Goal: Transaction & Acquisition: Purchase product/service

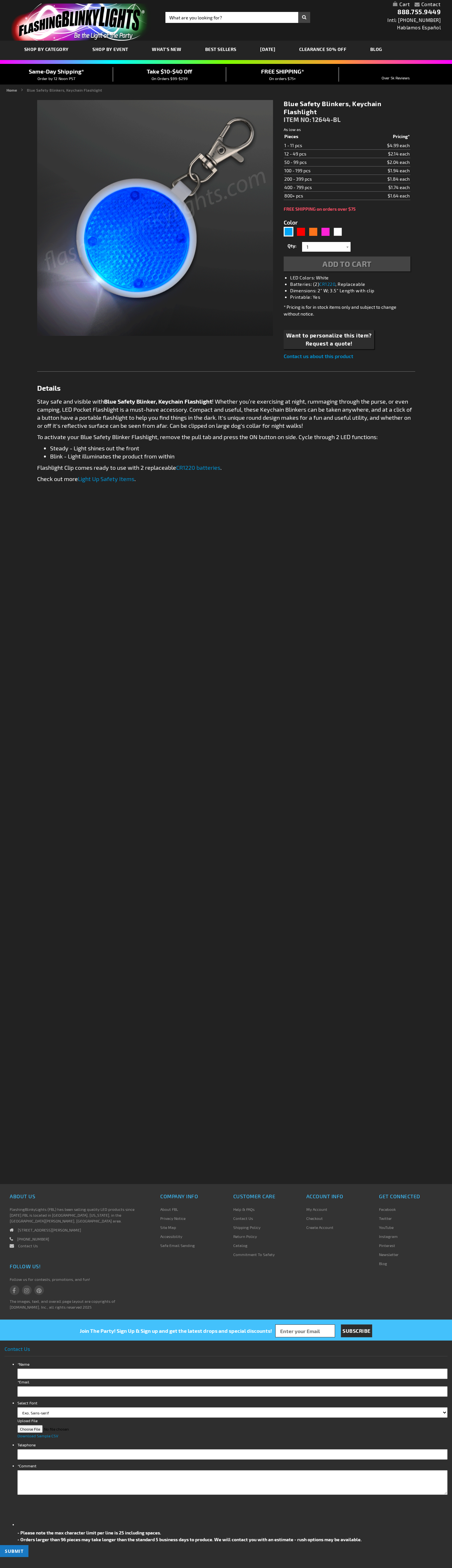
type input "5629"
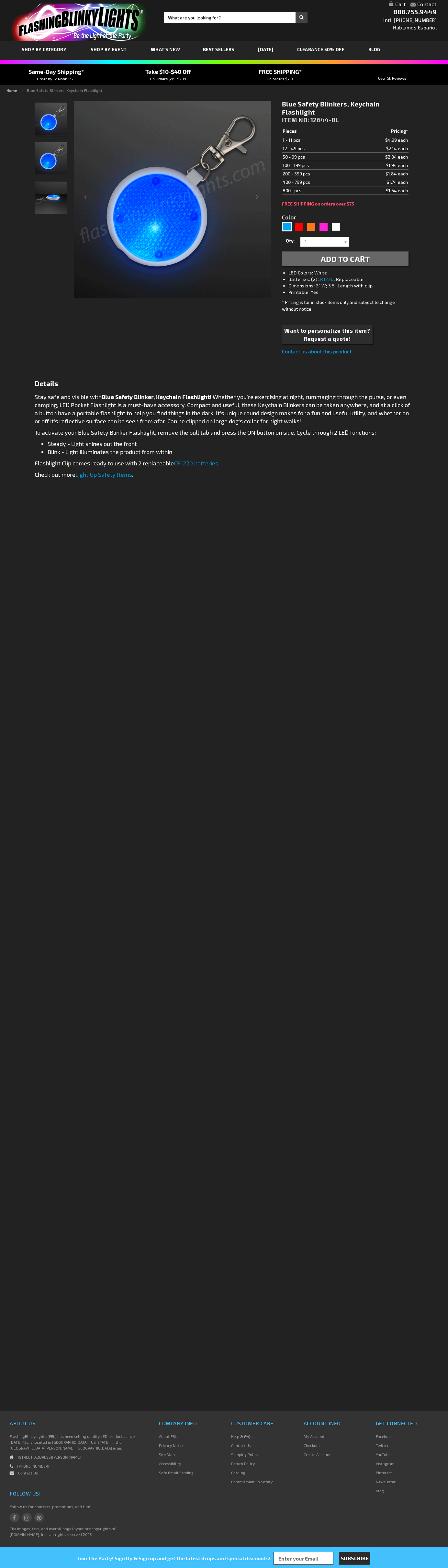
type input "5629"
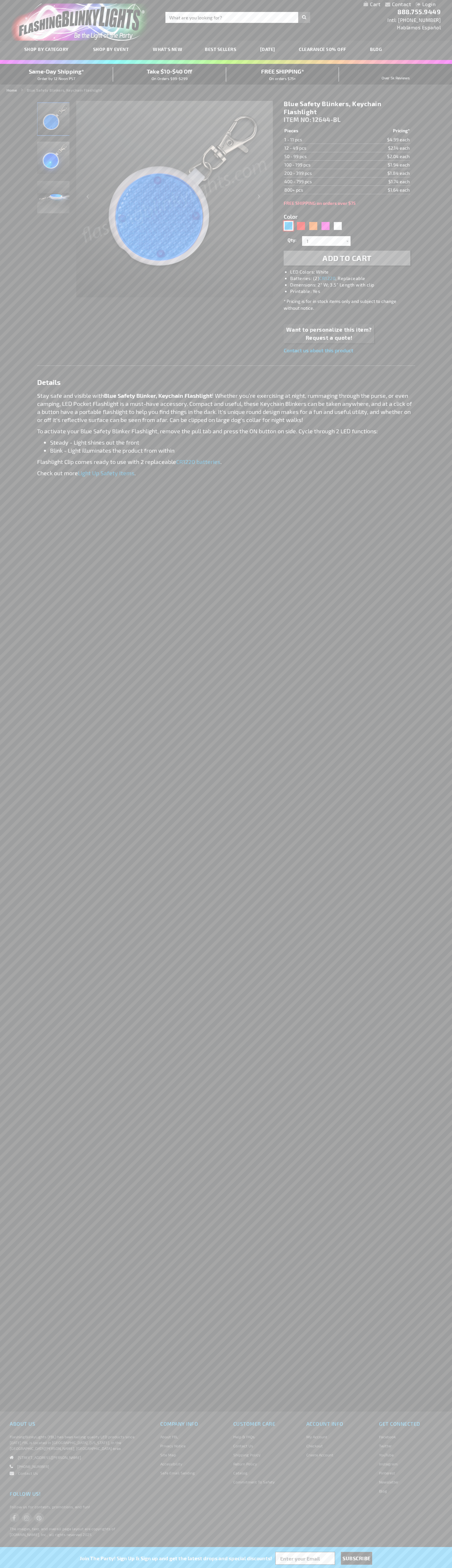
click at [288, 226] on div "Blue" at bounding box center [288, 226] width 10 height 10
click at [347, 258] on span "Add to Cart" at bounding box center [347, 257] width 49 height 9
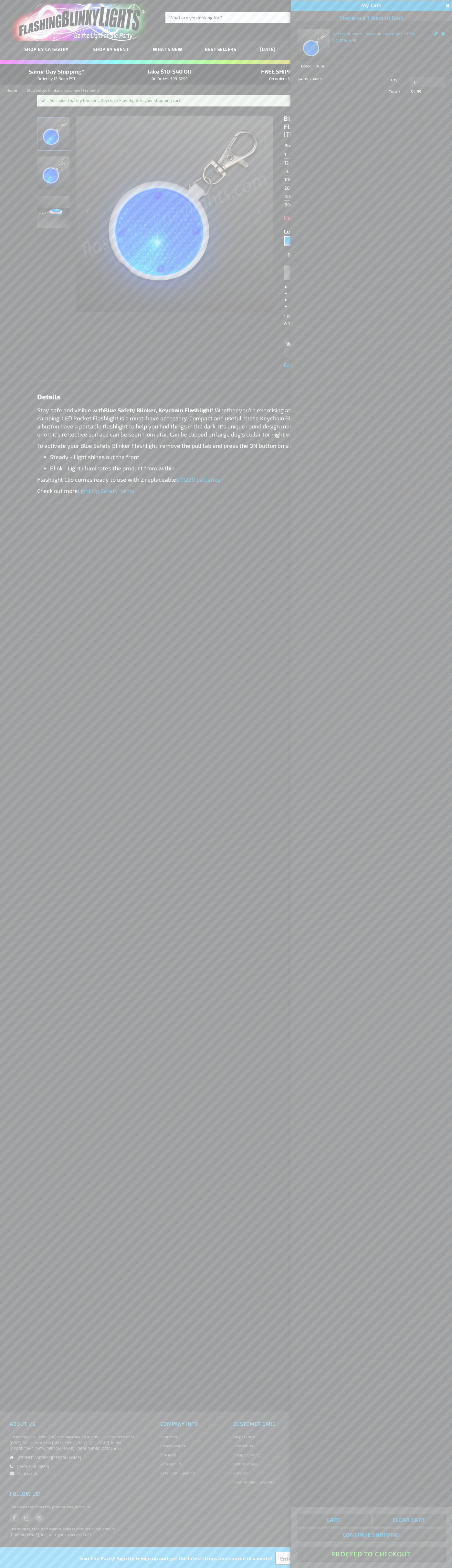
click at [371, 1554] on button "Proceed To Checkout" at bounding box center [371, 1554] width 148 height 15
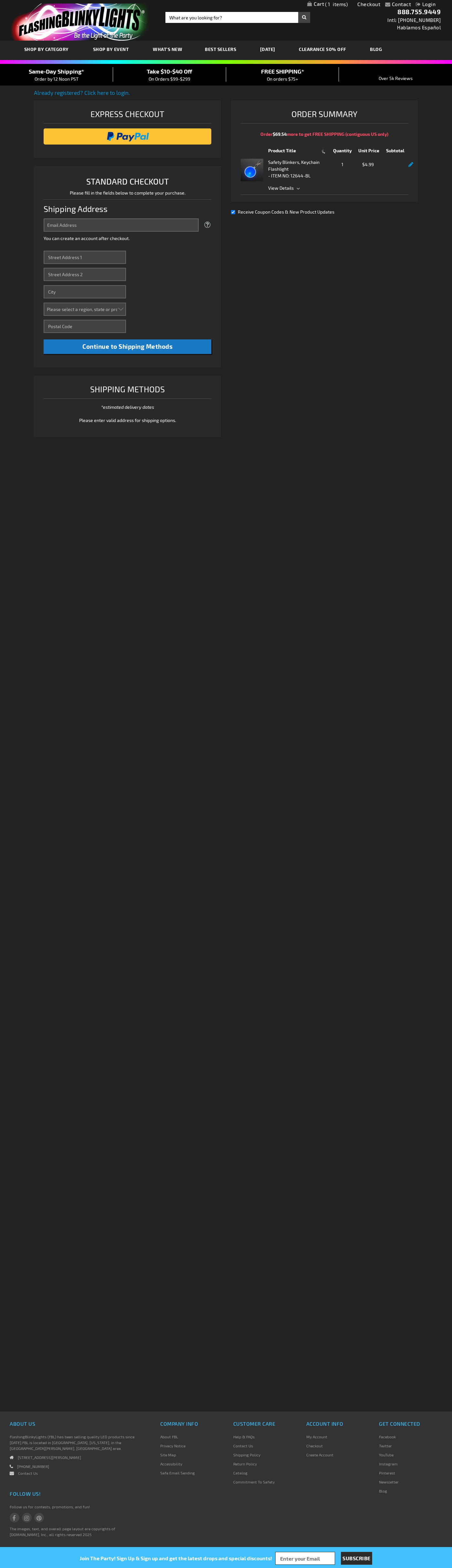
select select "US"
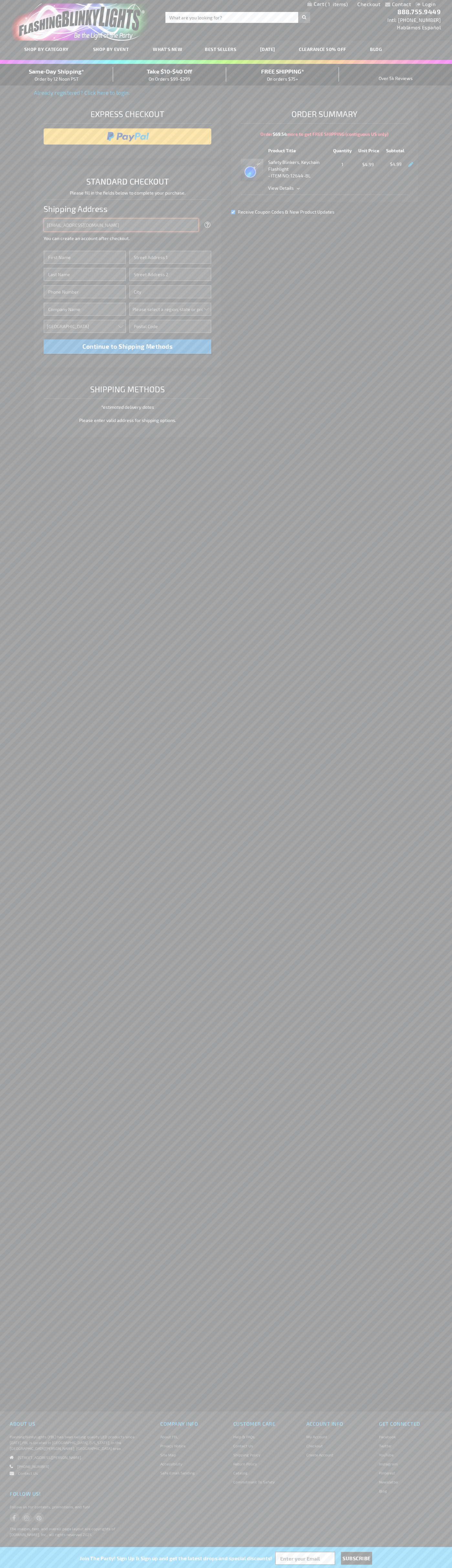
type input "johnsmith005@storebotmail.joonix.net"
type input "John"
type input "201 Colorado St"
type input "First floor"
type input "austin"
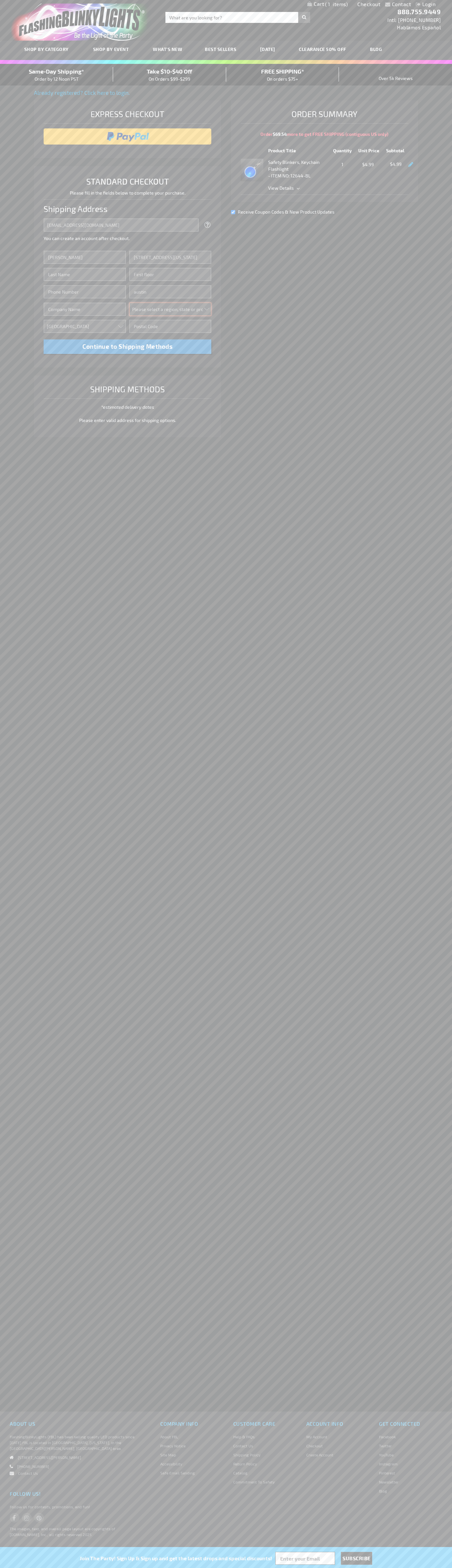
select select "57"
type input "78701"
type input "Smith"
type input "6502530000"
type input "John Smith"
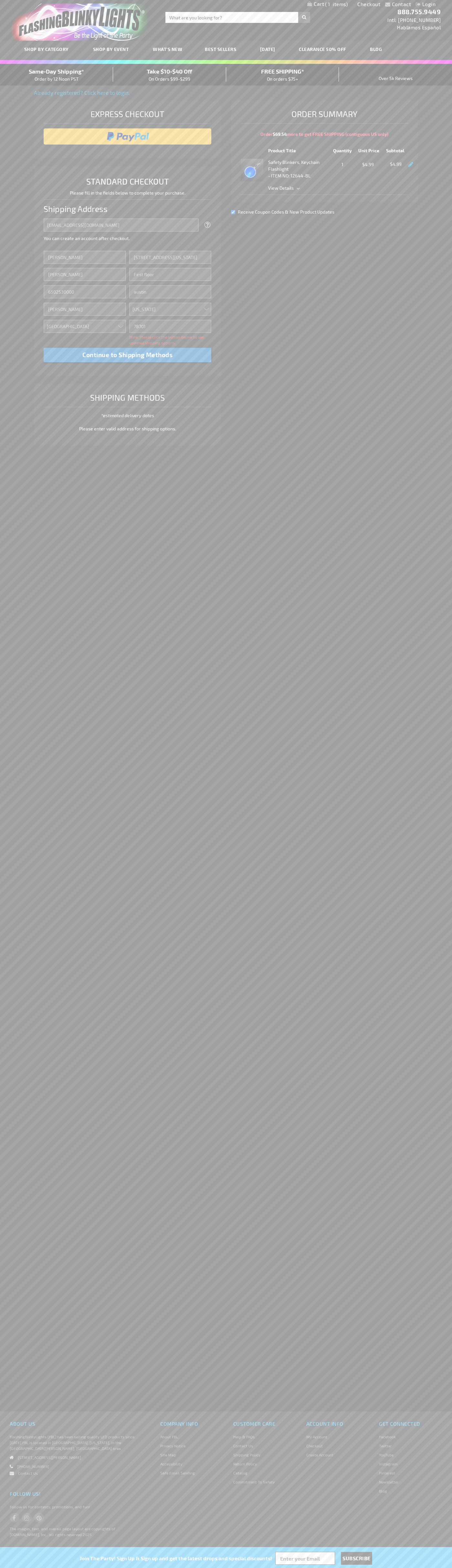
click at [57, 75] on div "Same-Day Shipping* Order by 12 Noon PST" at bounding box center [57, 74] width 113 height 15
click at [127, 136] on input "image" at bounding box center [127, 136] width 161 height 13
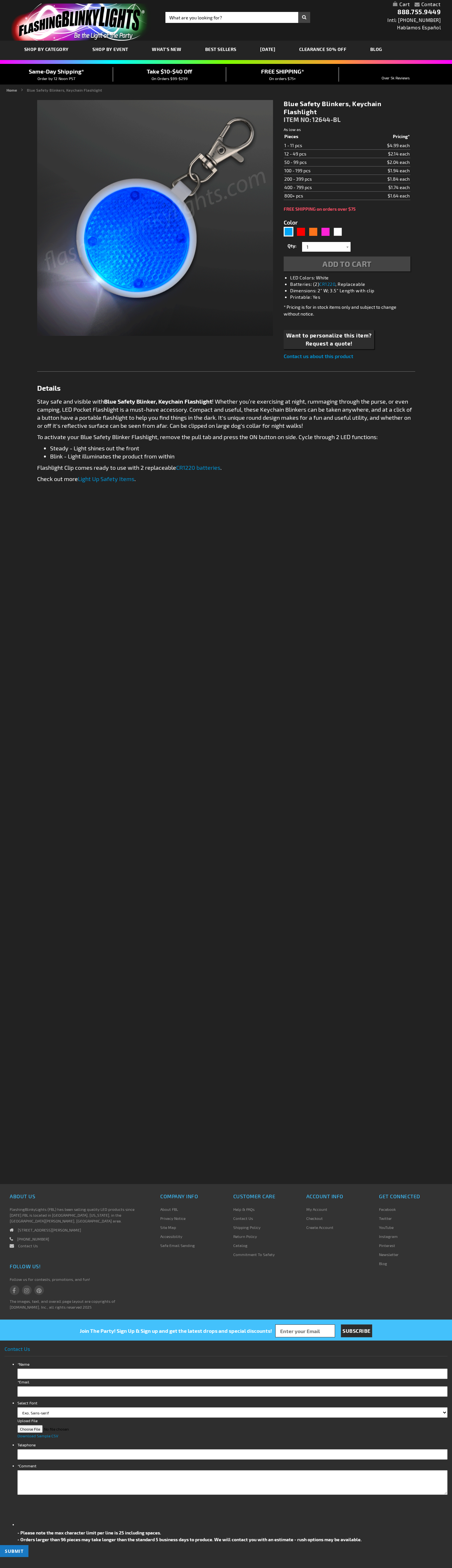
type input "5629"
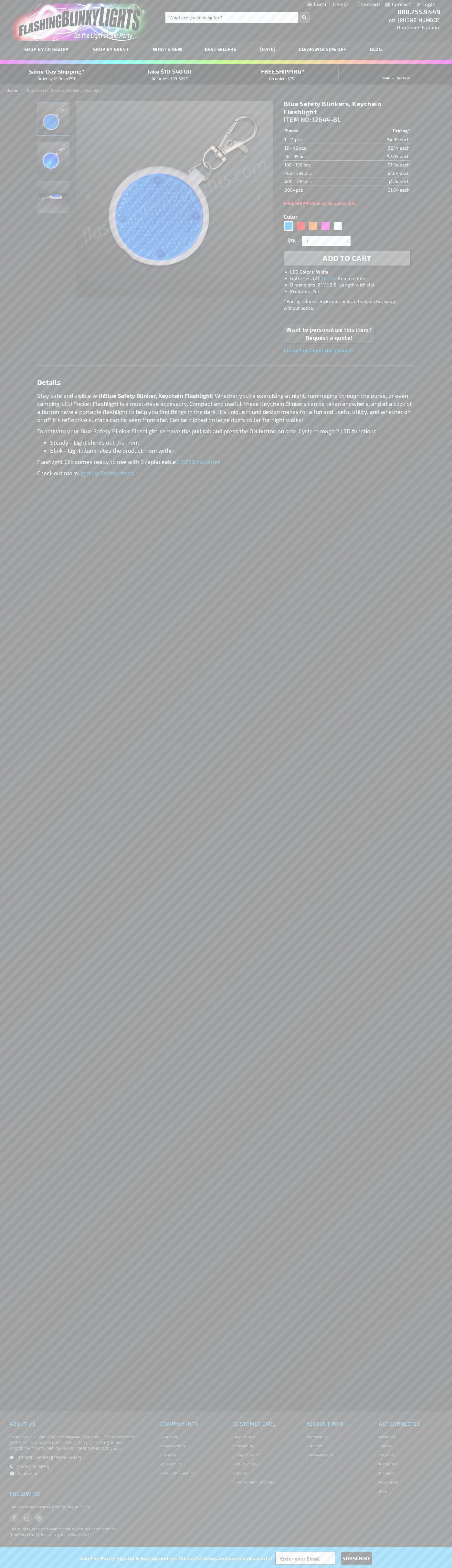
click at [327, 4] on span "1" at bounding box center [336, 4] width 23 height 6
